Goal: Task Accomplishment & Management: Use online tool/utility

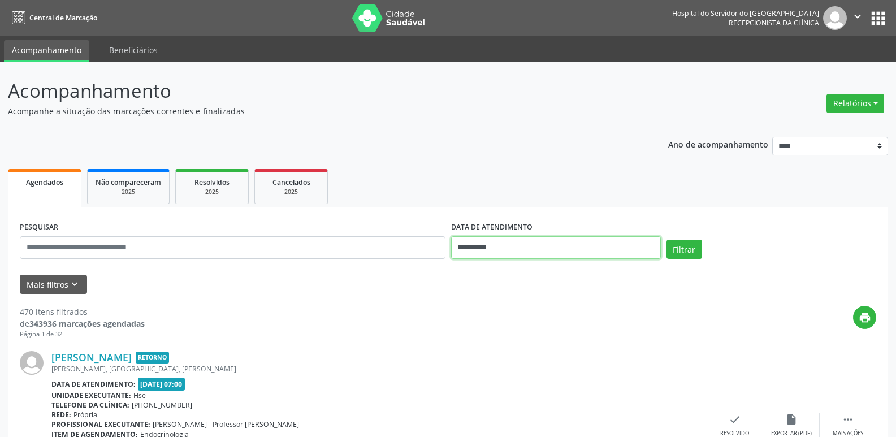
click at [496, 251] on input "**********" at bounding box center [556, 247] width 210 height 23
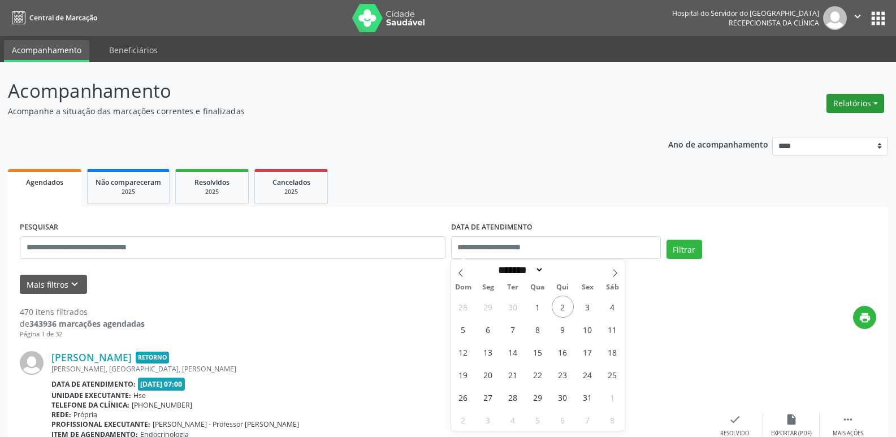
click at [875, 103] on button "Relatórios" at bounding box center [856, 103] width 58 height 19
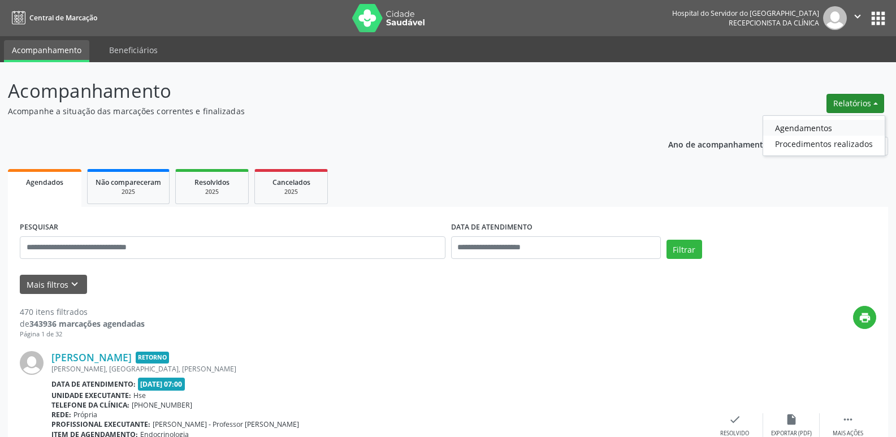
click at [822, 123] on link "Agendamentos" at bounding box center [824, 128] width 122 height 16
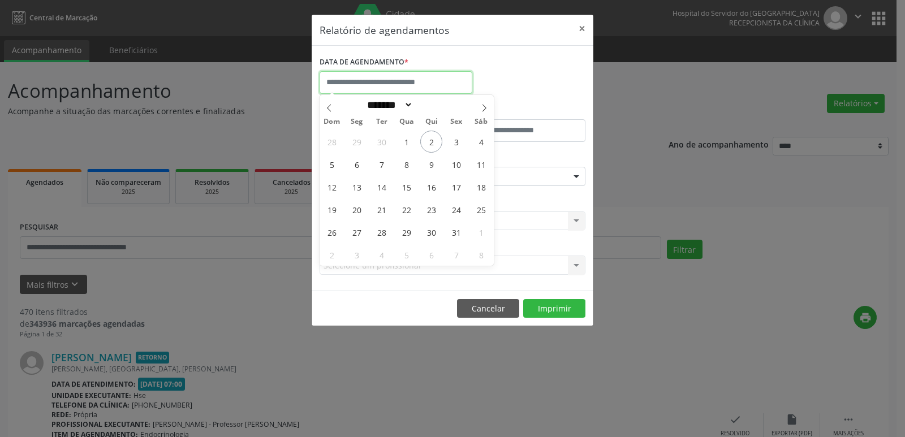
click at [433, 81] on input "text" at bounding box center [396, 82] width 153 height 23
click at [428, 144] on span "2" at bounding box center [431, 142] width 22 height 22
type input "**********"
click at [428, 144] on span "2" at bounding box center [431, 142] width 22 height 22
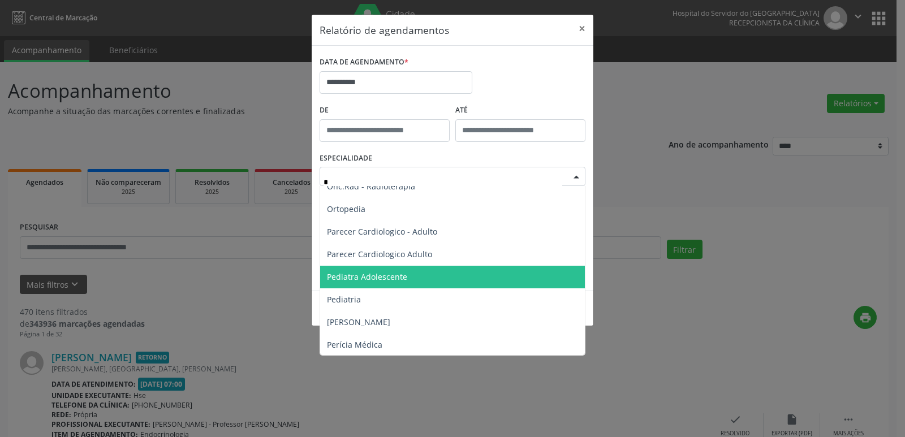
scroll to position [622, 0]
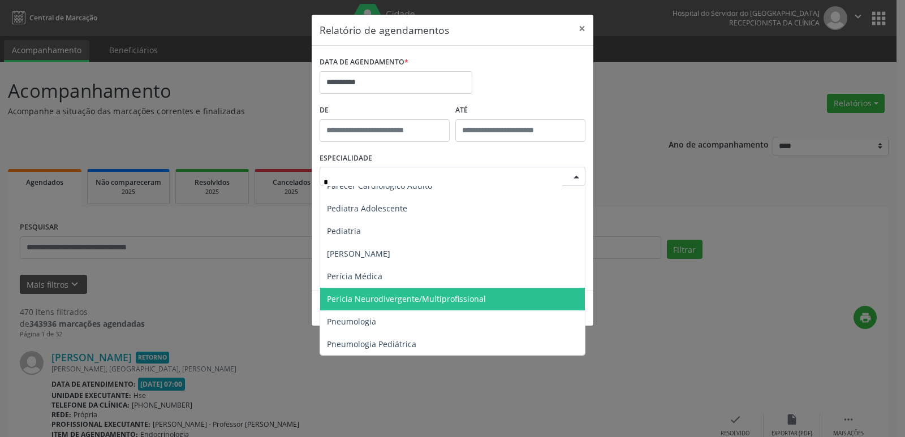
click at [452, 296] on span "Perícia Neurodivergente/Multiprofissional" at bounding box center [406, 298] width 159 height 11
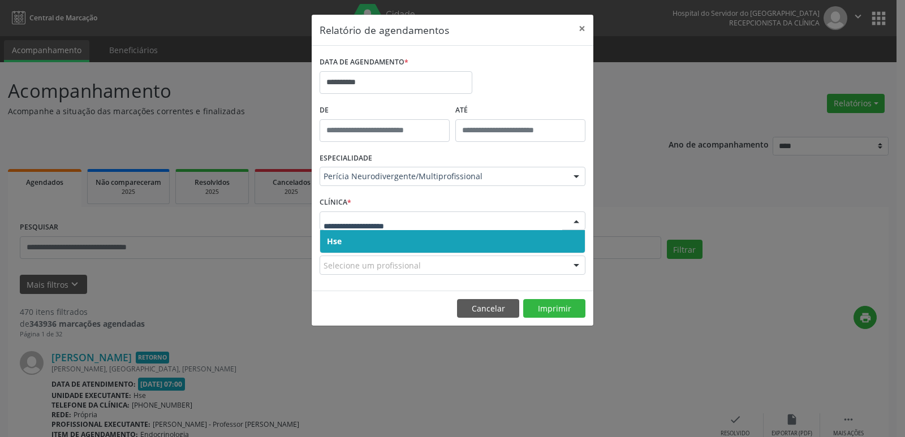
click at [338, 242] on span "Hse" at bounding box center [334, 241] width 15 height 11
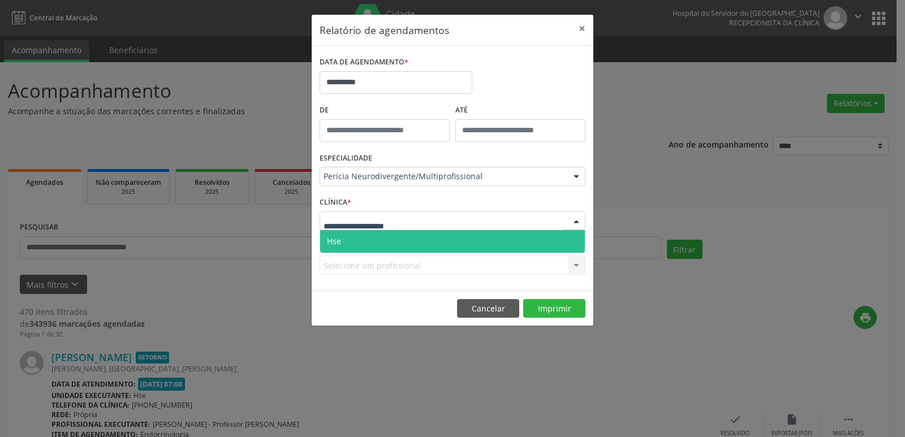
click at [350, 240] on span "Hse" at bounding box center [452, 241] width 265 height 23
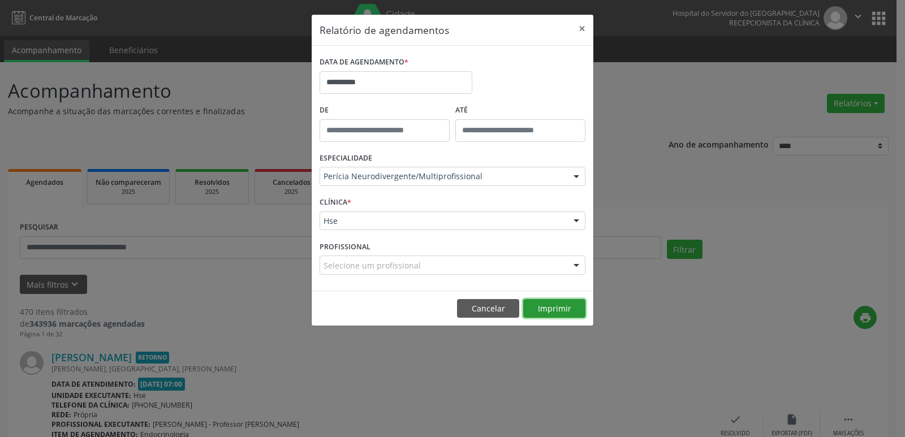
click at [541, 308] on button "Imprimir" at bounding box center [554, 308] width 62 height 19
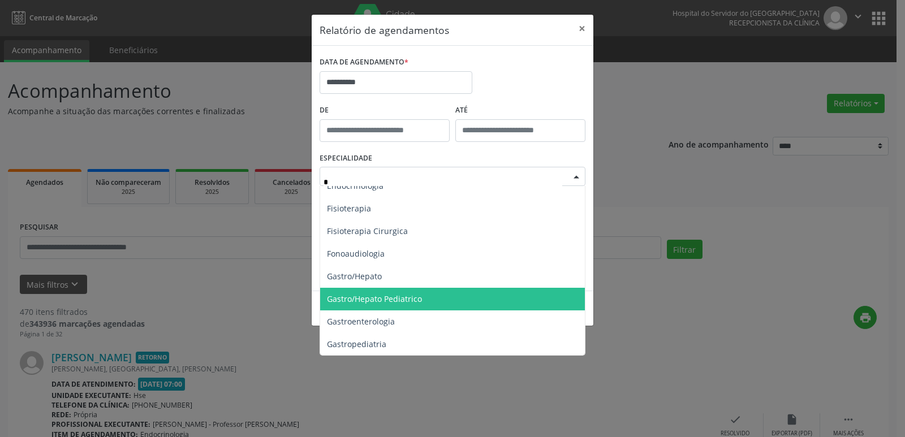
scroll to position [170, 0]
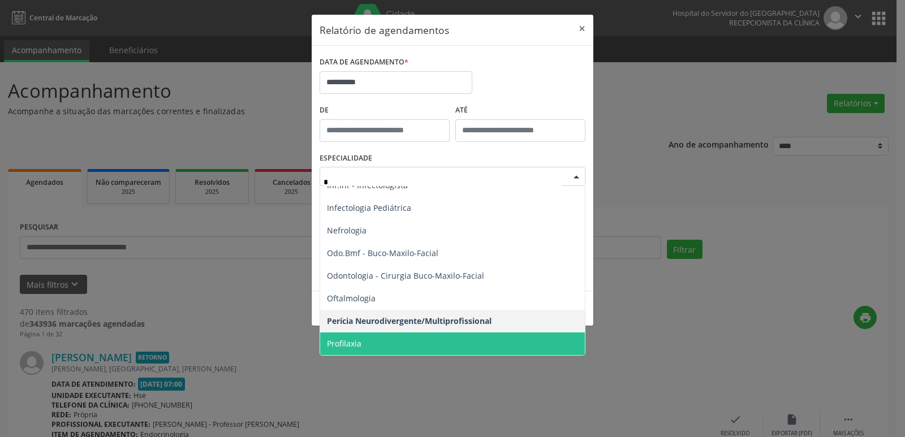
type input "**"
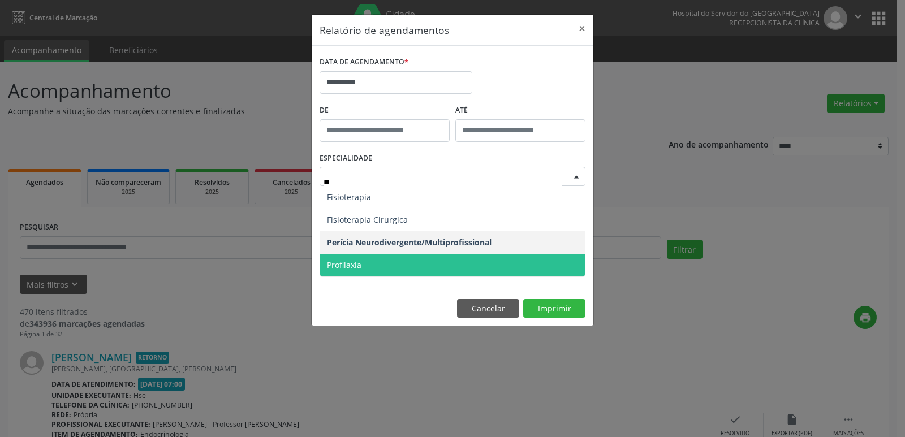
scroll to position [0, 0]
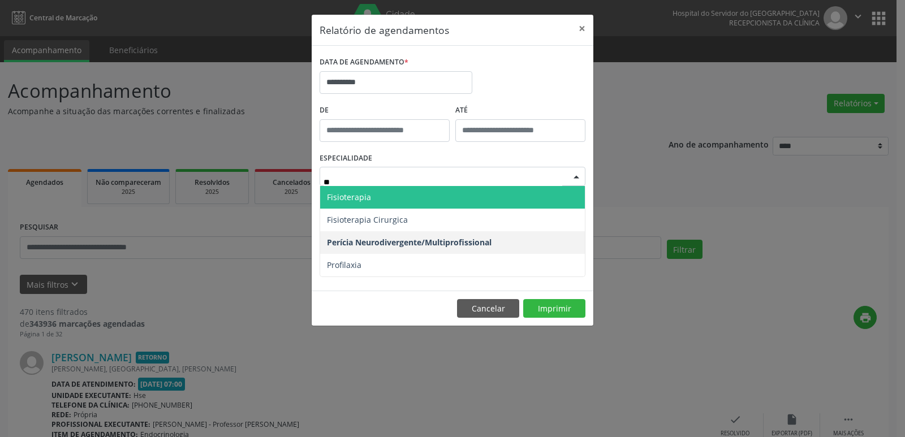
click at [334, 198] on span "Fisioterapia" at bounding box center [349, 197] width 44 height 11
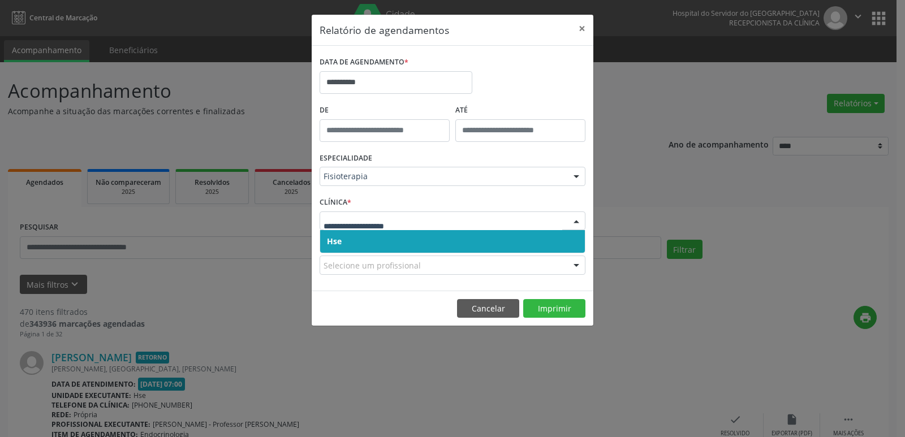
drag, startPoint x: 330, startPoint y: 240, endPoint x: 335, endPoint y: 229, distance: 11.9
click at [331, 240] on span "Hse" at bounding box center [334, 241] width 15 height 11
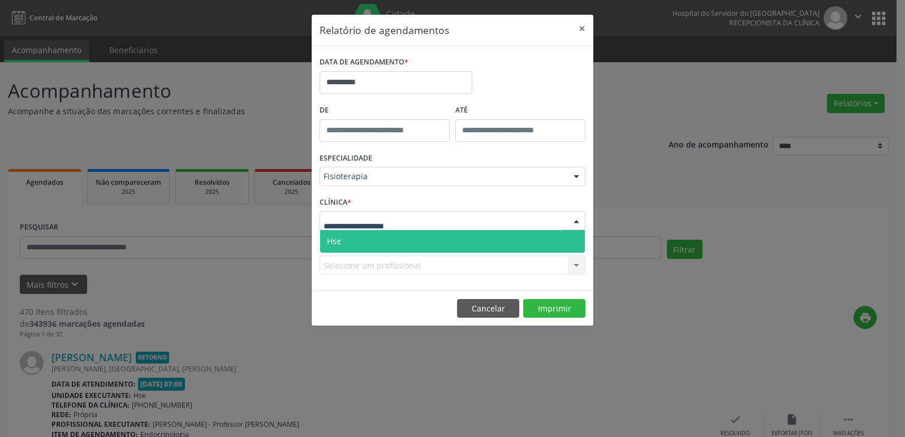
click at [337, 241] on span "Hse" at bounding box center [334, 241] width 14 height 11
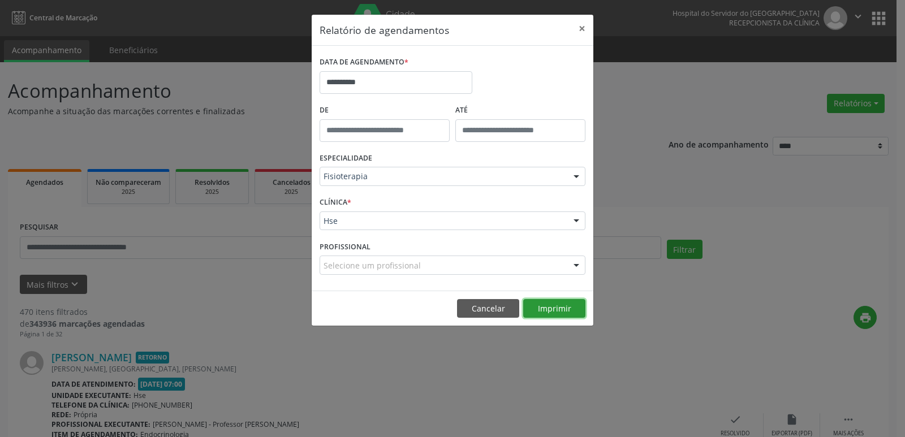
click at [548, 312] on button "Imprimir" at bounding box center [554, 308] width 62 height 19
